Goal: Task Accomplishment & Management: Manage account settings

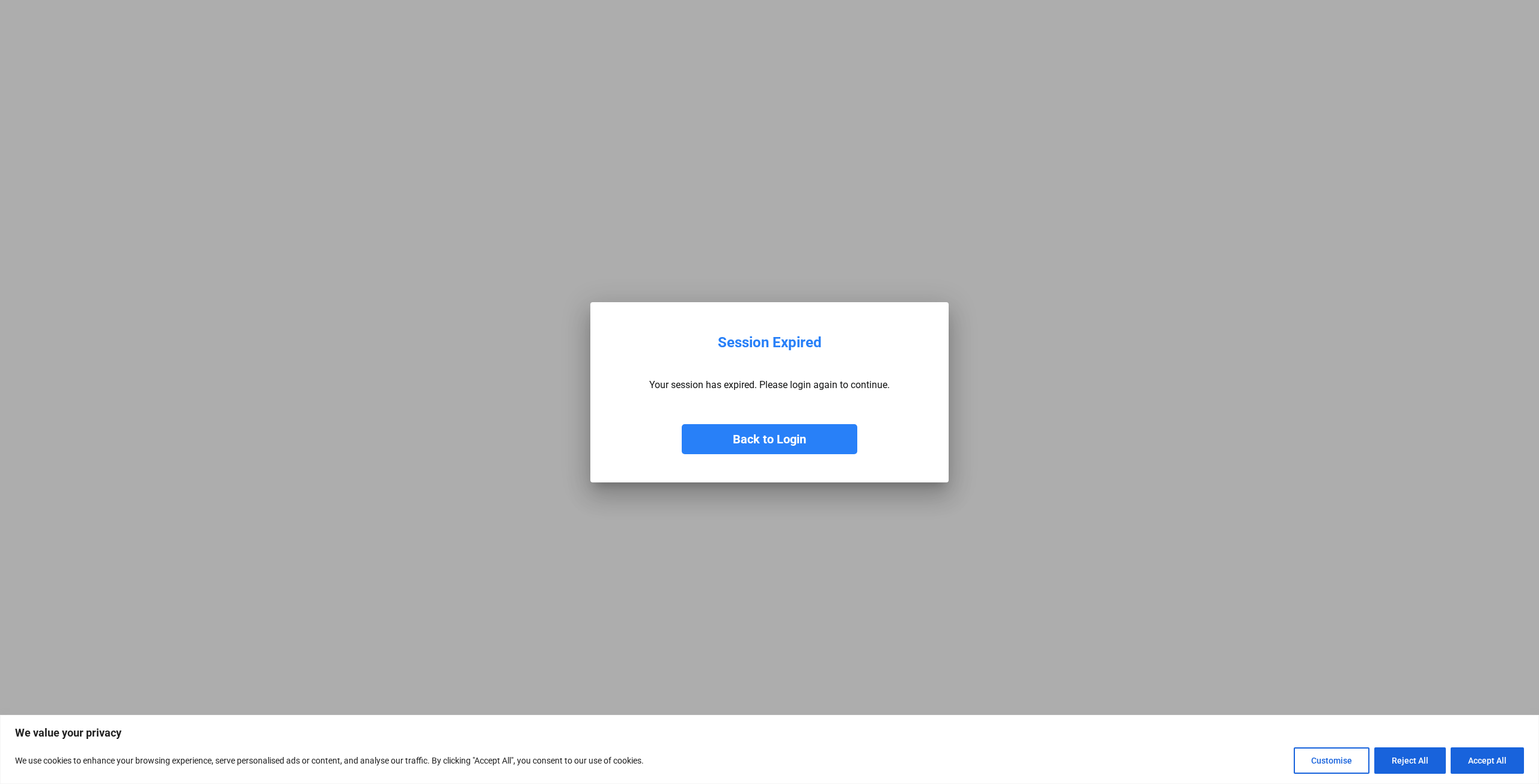
click at [765, 445] on button "Back to Login" at bounding box center [769, 440] width 175 height 30
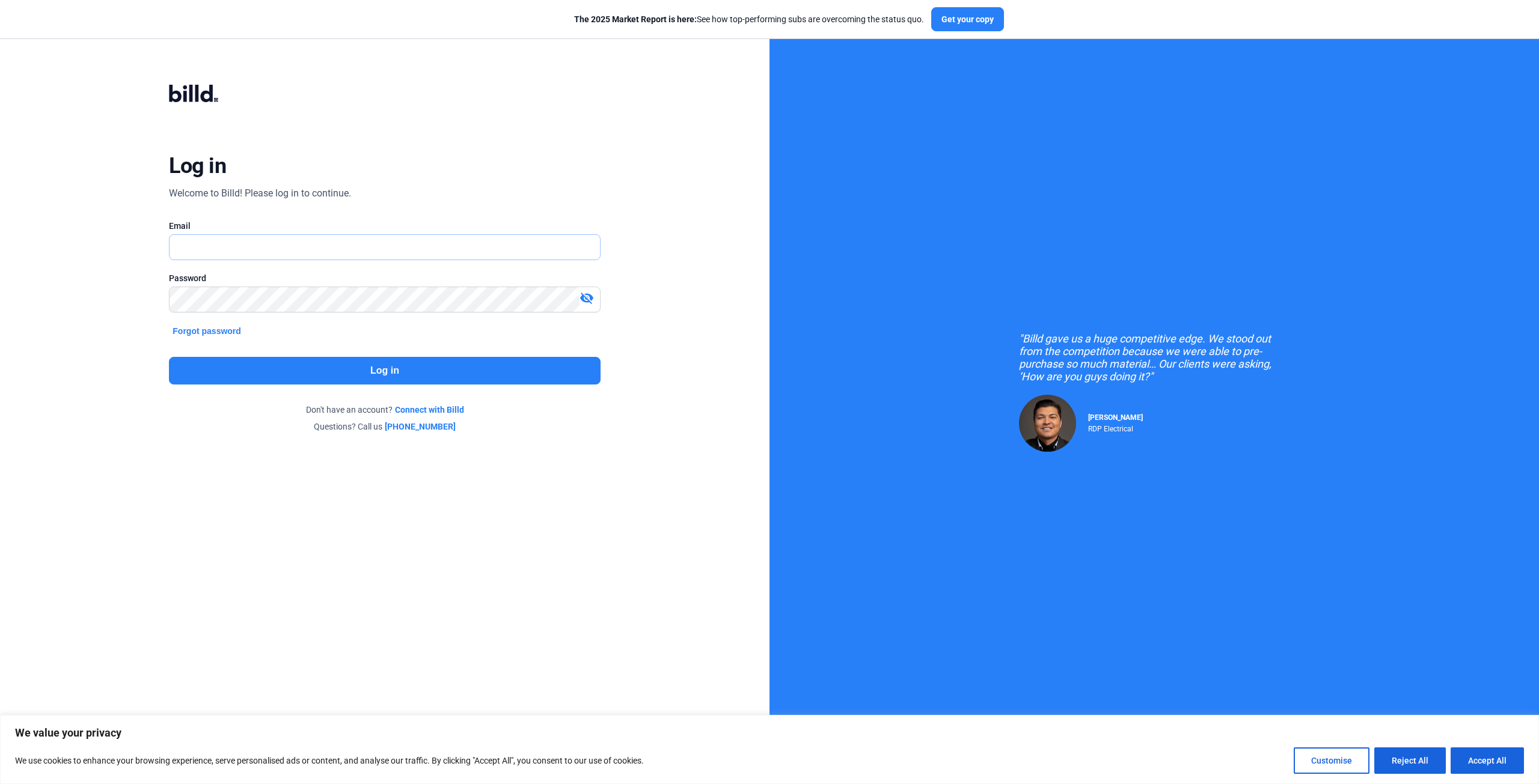
type input "[PERSON_NAME][EMAIL_ADDRESS][DOMAIN_NAME]"
click at [591, 296] on mat-icon "visibility_off" at bounding box center [587, 298] width 14 height 14
click at [376, 365] on button "Log in" at bounding box center [384, 370] width 431 height 27
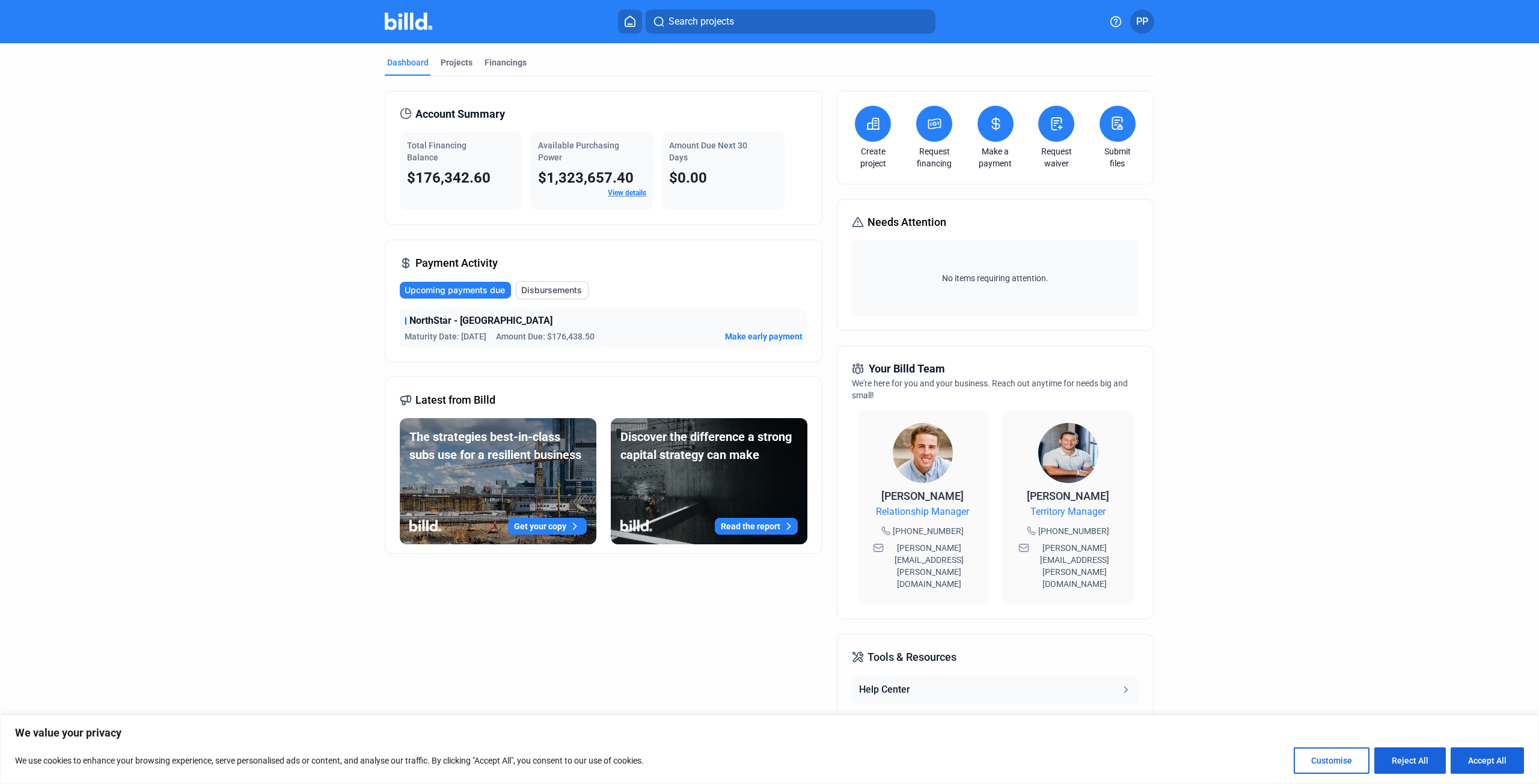
click at [766, 334] on span "Make early payment" at bounding box center [764, 337] width 78 height 12
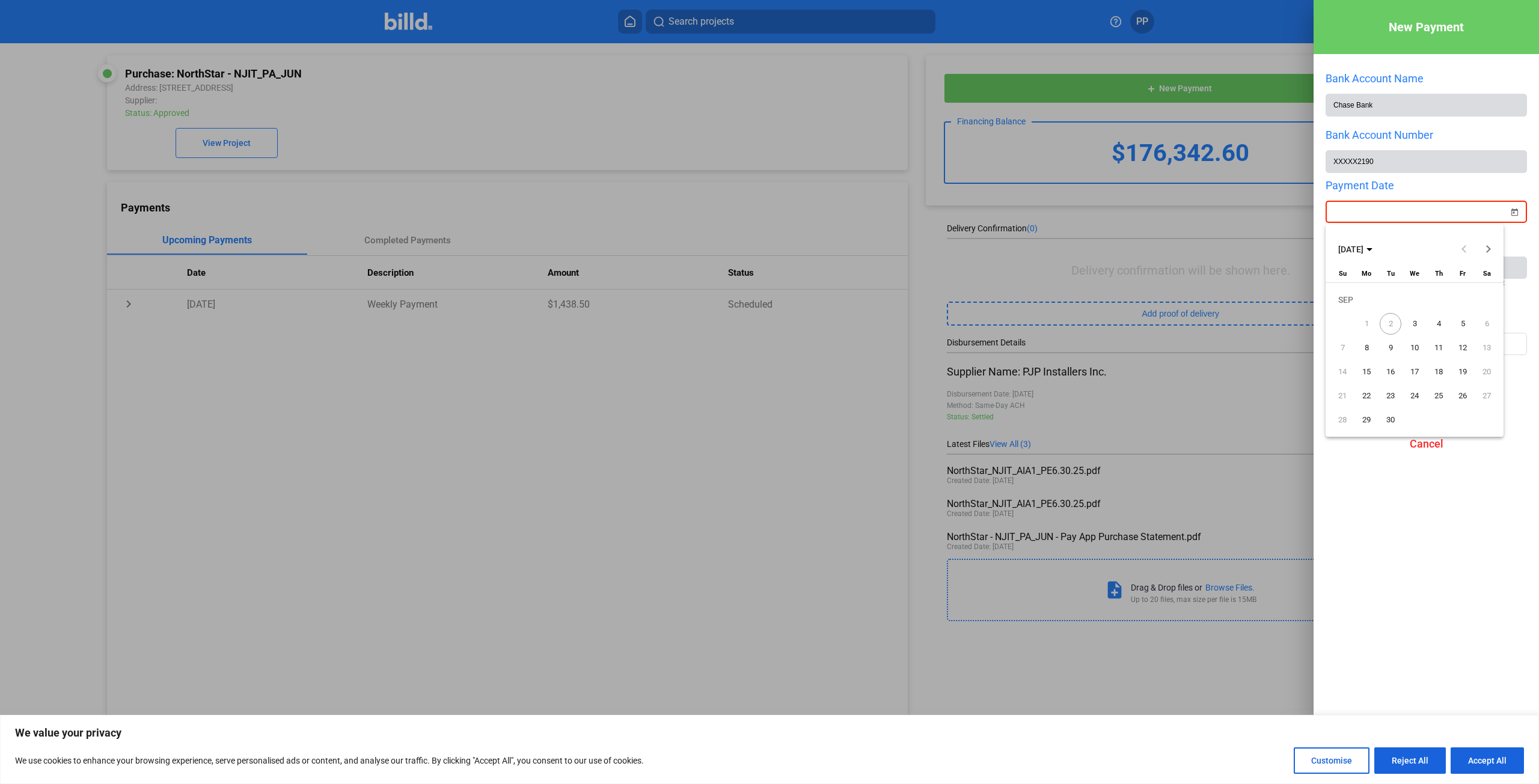
click at [1379, 215] on div "New Payment Bank Account Name Chase Bank Bank Account Number XXXXX2190 Payment …" at bounding box center [769, 392] width 1539 height 784
click at [1415, 325] on span "3" at bounding box center [1414, 324] width 21 height 21
type input "[DATE]"
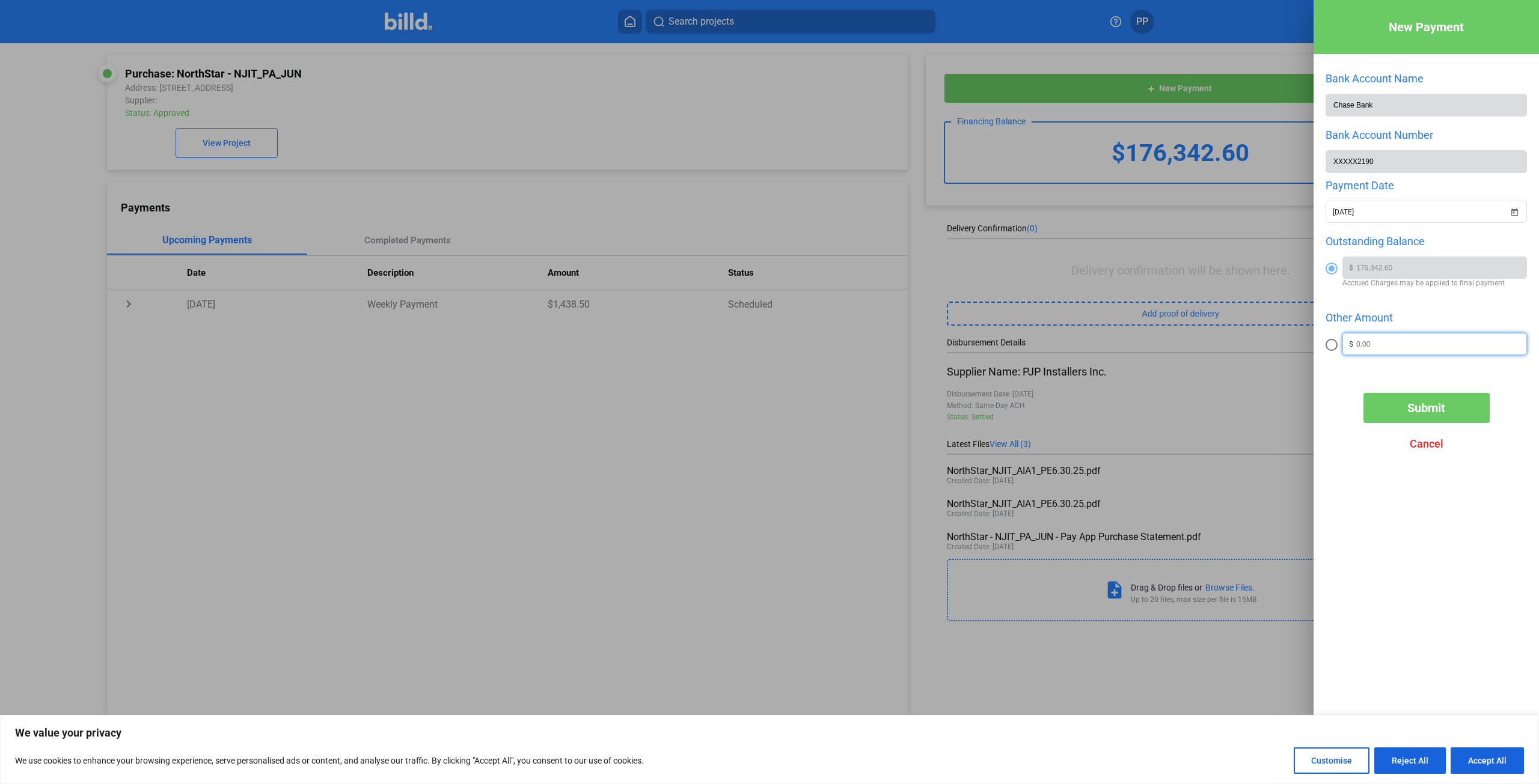
click at [1399, 348] on input "text" at bounding box center [1441, 342] width 170 height 18
type input "50,000"
click at [1331, 347] on span at bounding box center [1332, 345] width 12 height 12
click at [1331, 347] on input "radio" at bounding box center [1332, 345] width 12 height 12
radio input "true"
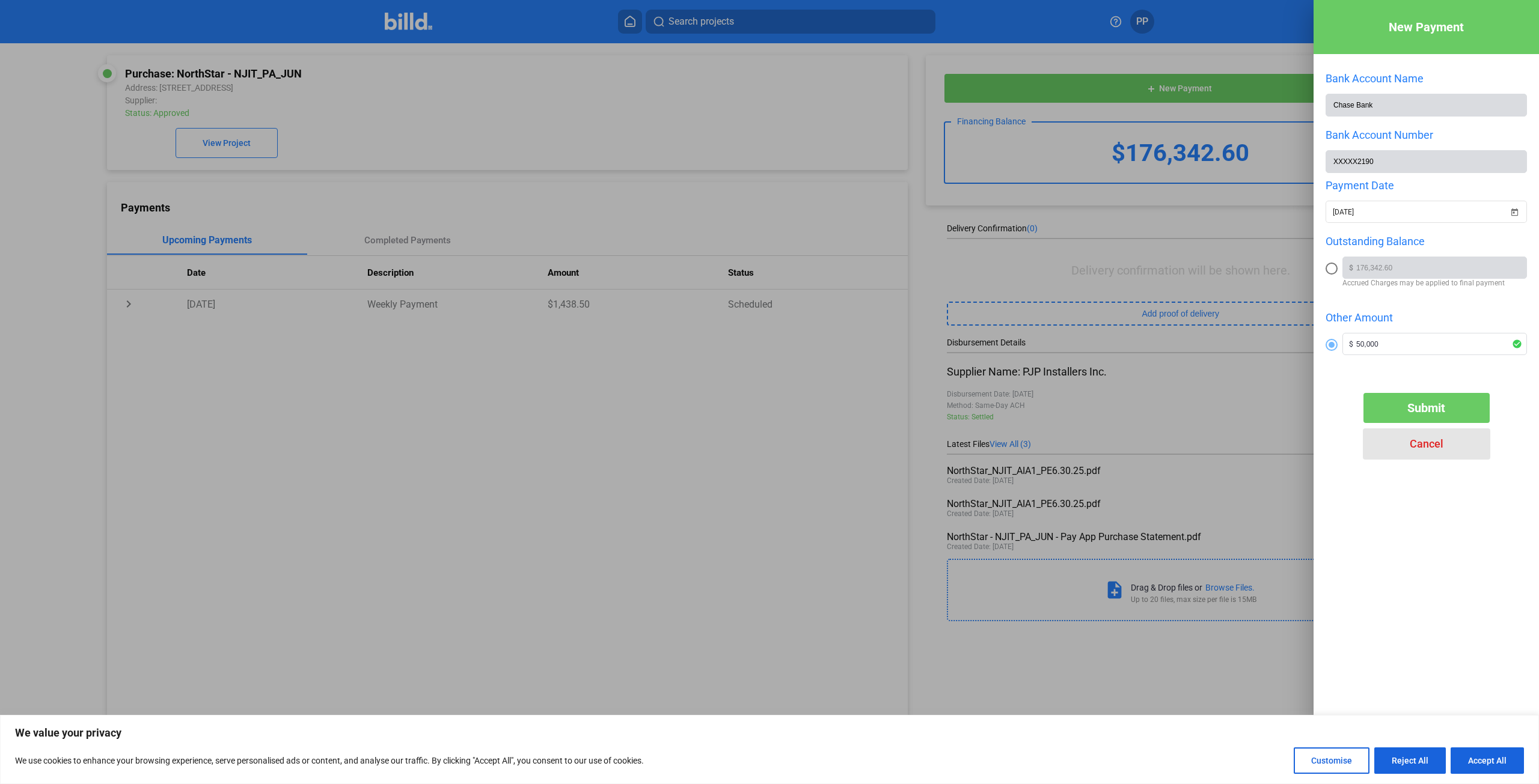
click at [1431, 450] on span "Cancel" at bounding box center [1427, 444] width 34 height 12
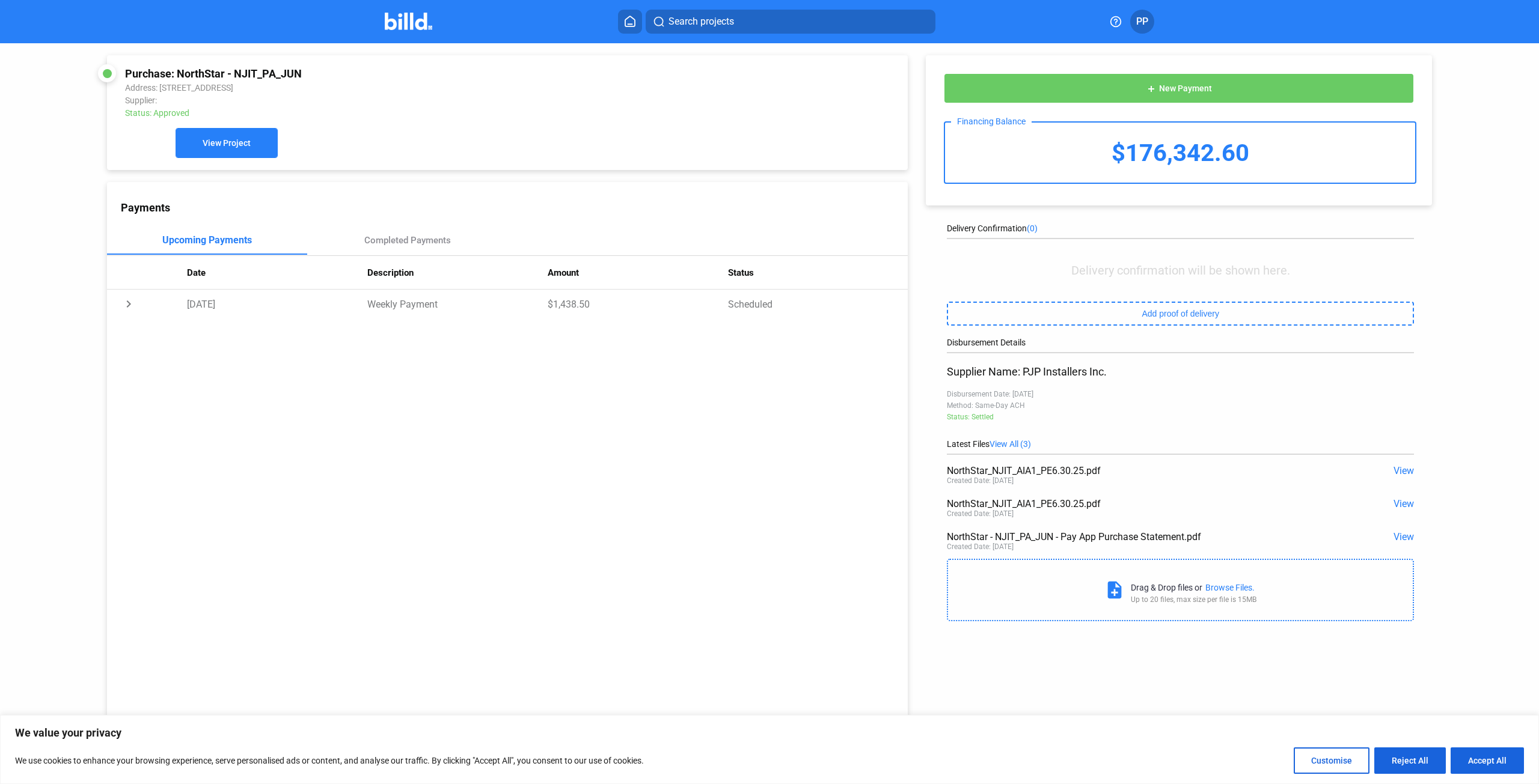
click at [225, 149] on span "View Project" at bounding box center [227, 143] width 48 height 10
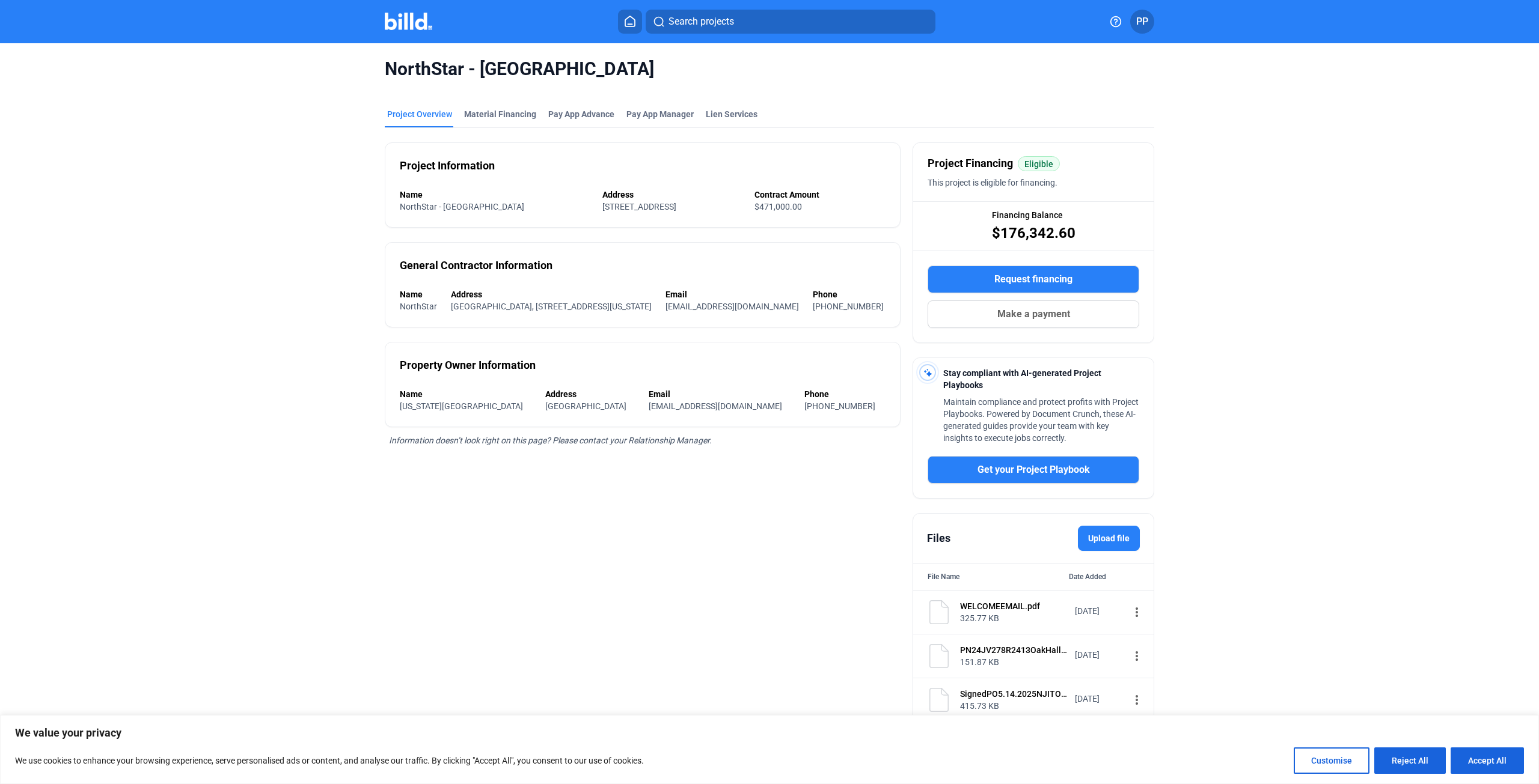
click at [417, 18] on img at bounding box center [409, 21] width 48 height 18
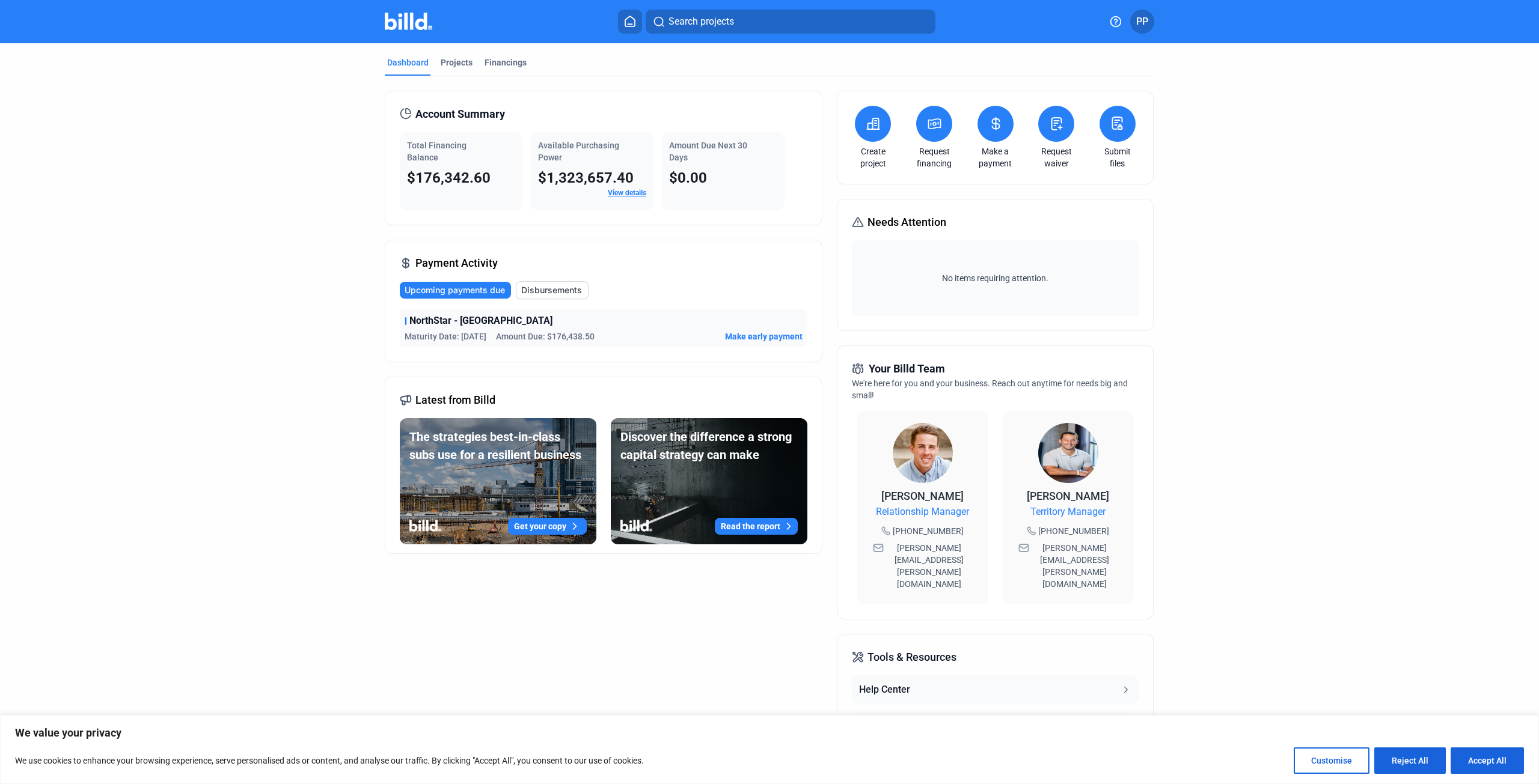
click at [555, 287] on span "Disbursements" at bounding box center [551, 290] width 61 height 12
click at [456, 288] on span "Upcoming payments due" at bounding box center [455, 290] width 100 height 12
click at [625, 192] on link "View details" at bounding box center [627, 193] width 38 height 9
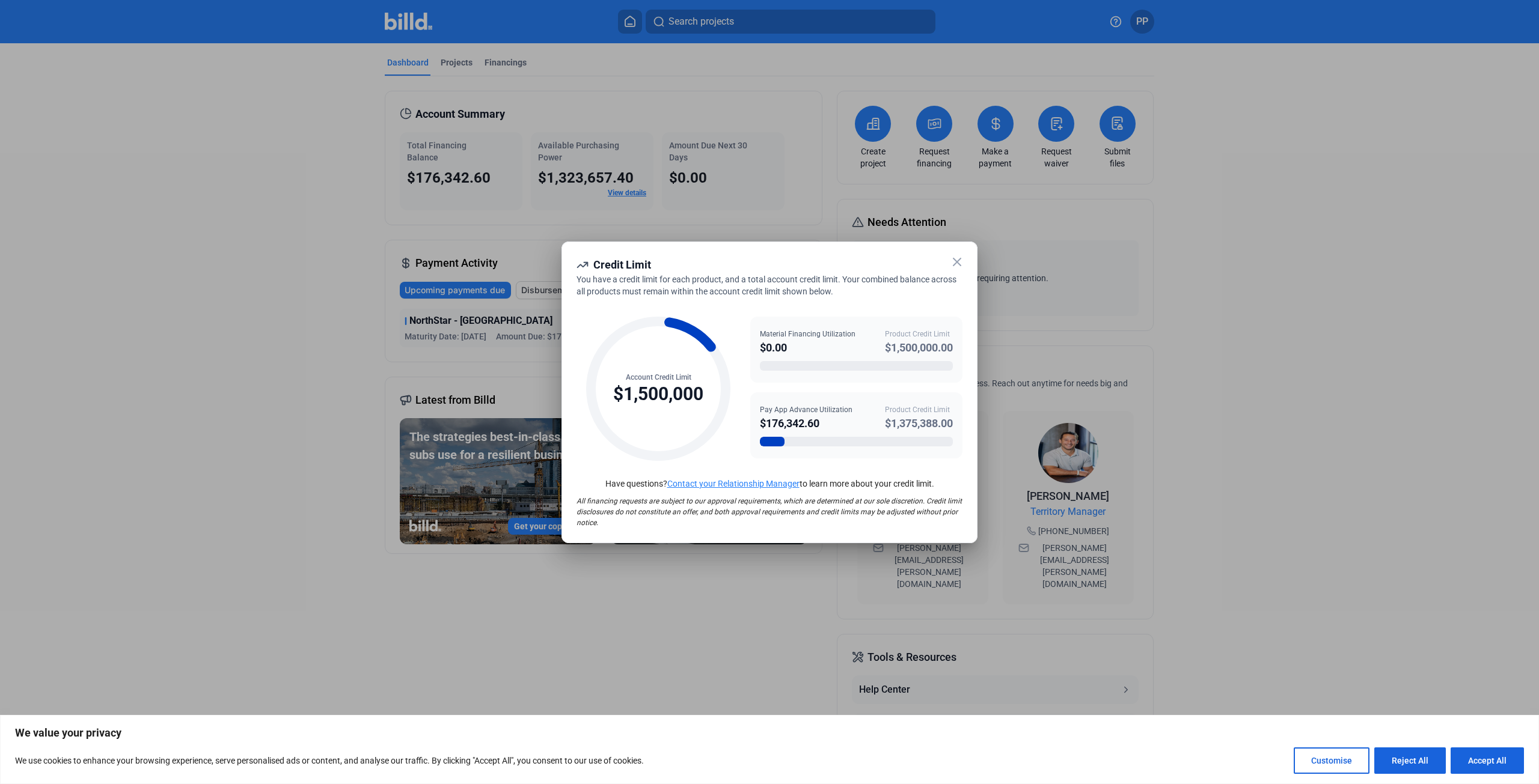
click at [955, 261] on icon at bounding box center [957, 262] width 14 height 14
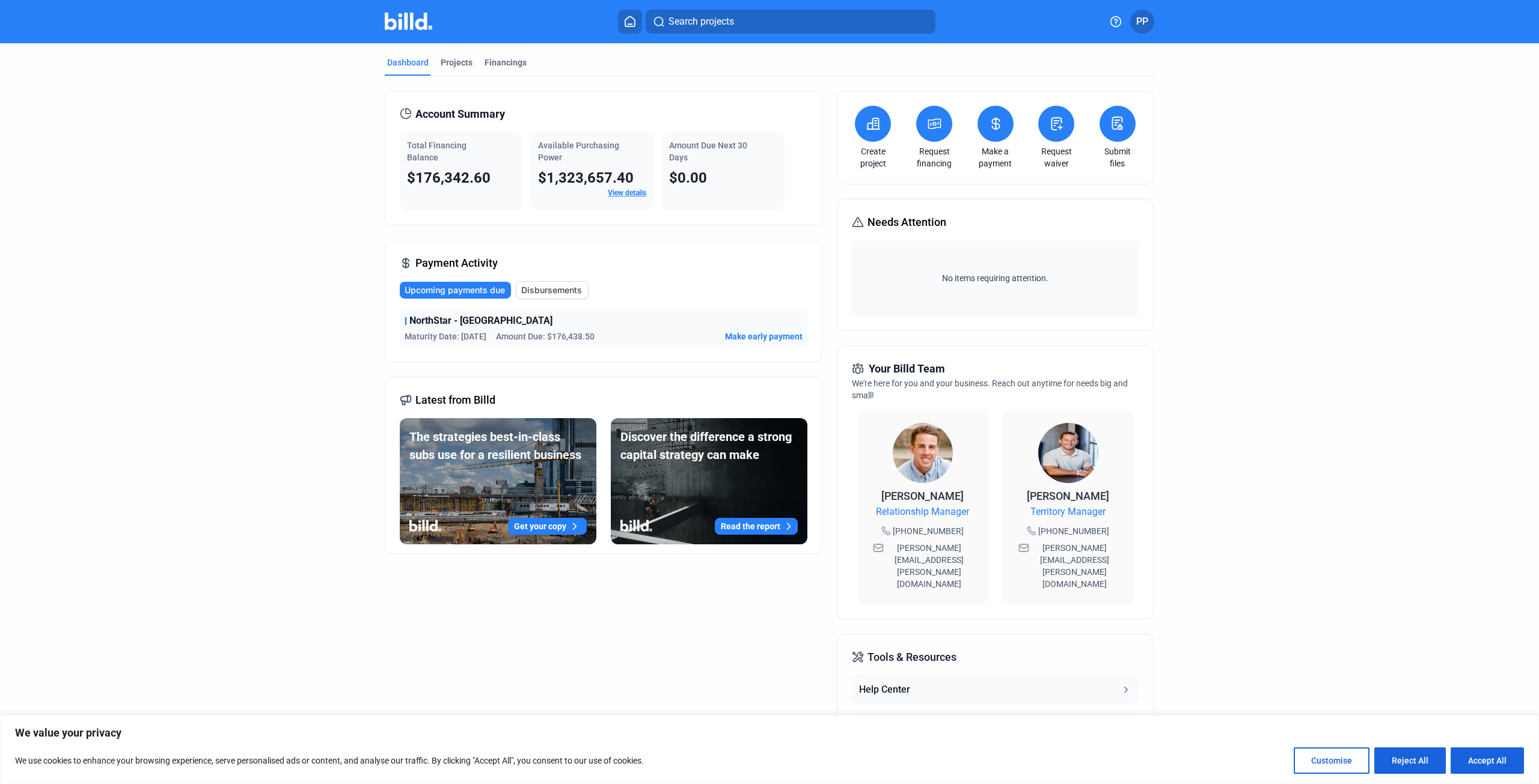
click at [1148, 21] on span "PP" at bounding box center [1143, 21] width 12 height 14
click at [1058, 185] on button "Logout" at bounding box center [1078, 191] width 131 height 24
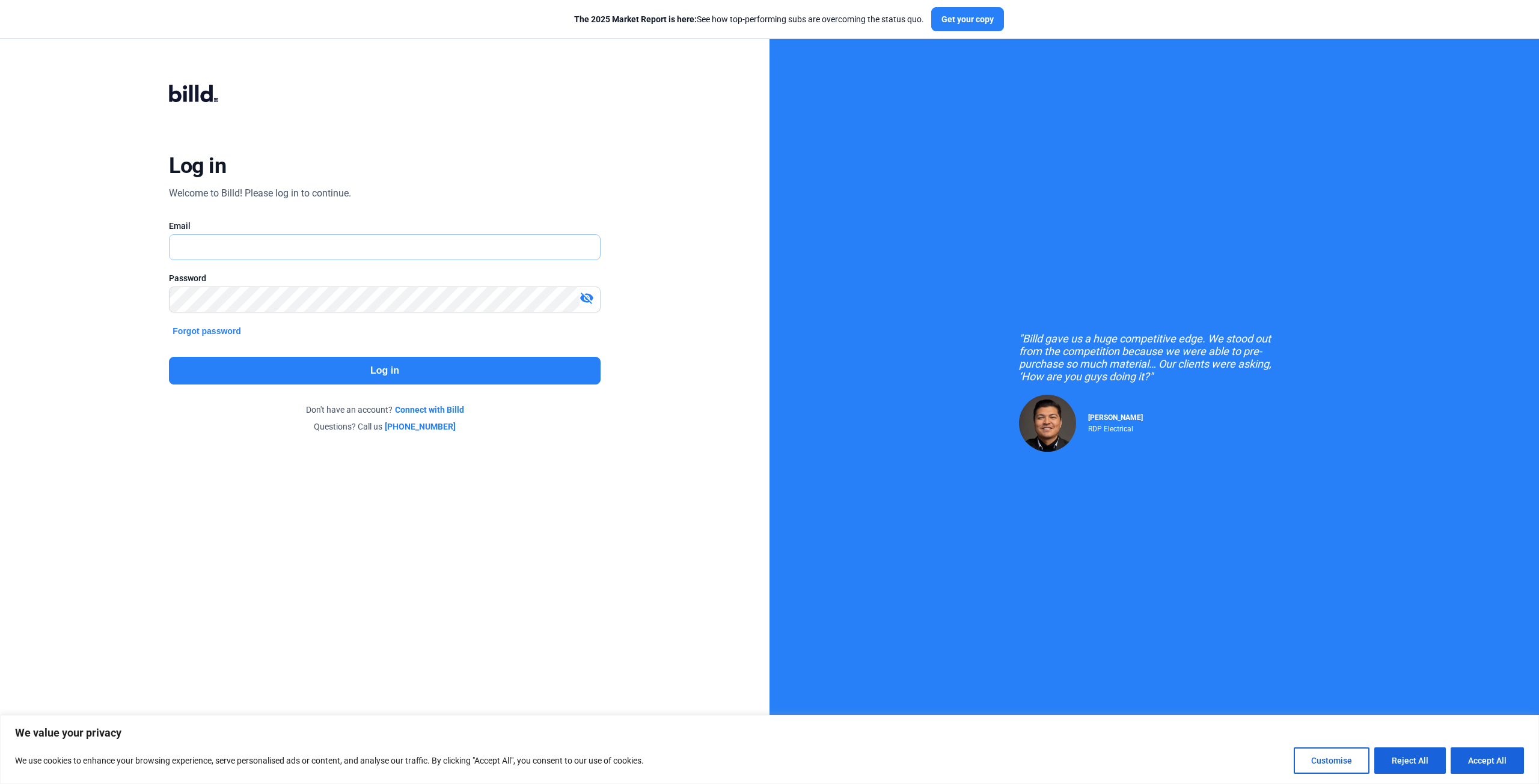
type input "[PERSON_NAME][EMAIL_ADDRESS][DOMAIN_NAME]"
click at [1060, 432] on img at bounding box center [1047, 423] width 58 height 58
